Goal: Information Seeking & Learning: Learn about a topic

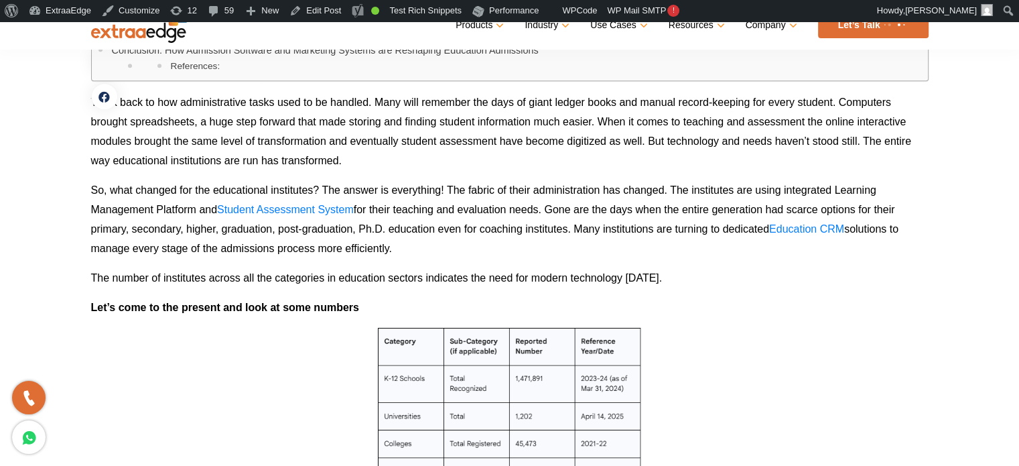
scroll to position [1072, 0]
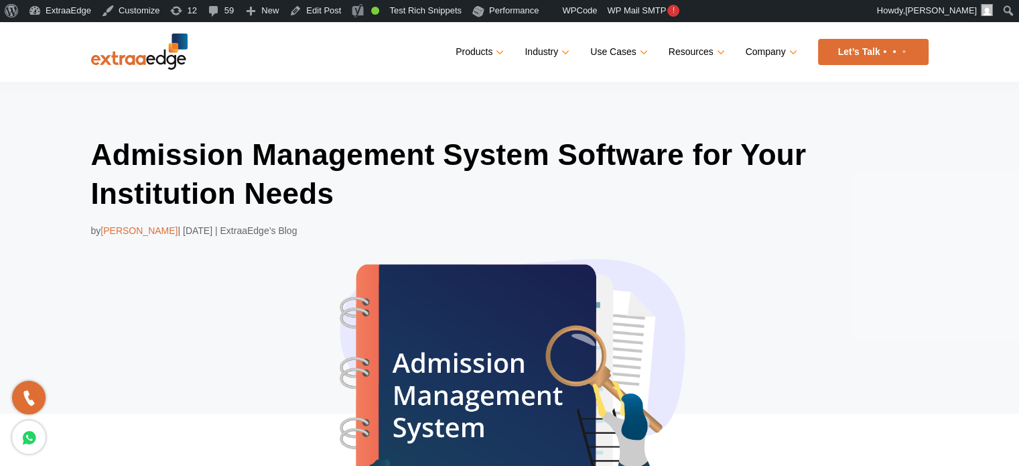
click at [308, 104] on div "Admission Management System Software for Your Institution Needs by Abhishek Bal…" at bounding box center [509, 358] width 1019 height 552
